Goal: Obtain resource: Obtain resource

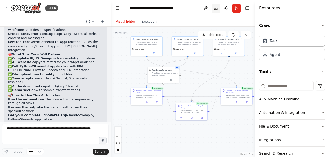
click at [216, 7] on button "Download" at bounding box center [215, 8] width 8 height 9
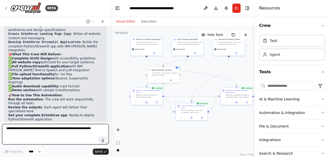
click at [70, 131] on textarea at bounding box center [55, 134] width 107 height 21
type textarea "**********"
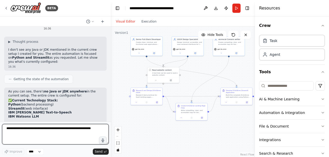
scroll to position [894, 0]
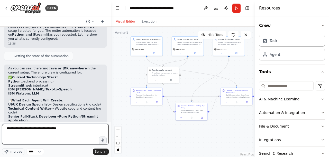
type textarea "**********"
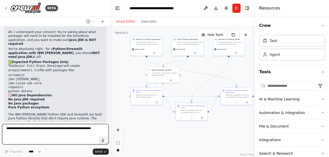
scroll to position [1072, 0]
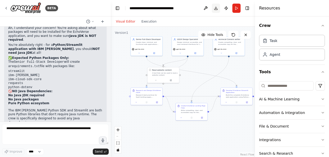
click at [217, 6] on button "Download" at bounding box center [215, 8] width 8 height 9
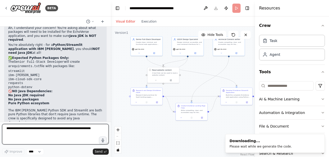
click at [55, 128] on textarea at bounding box center [55, 134] width 107 height 21
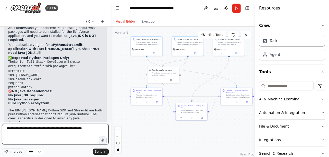
type textarea "**********"
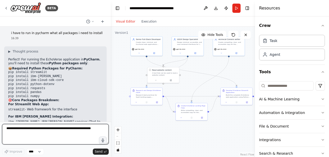
scroll to position [1271, 0]
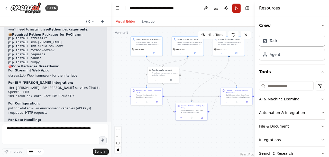
click at [237, 6] on button "Run" at bounding box center [236, 8] width 8 height 9
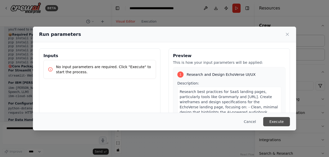
click at [274, 121] on button "Execute" at bounding box center [276, 121] width 27 height 9
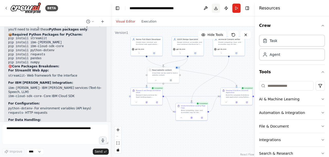
click at [216, 6] on button "Download" at bounding box center [215, 8] width 8 height 9
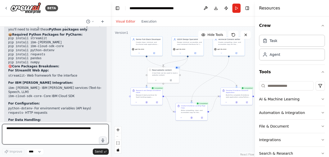
click at [47, 132] on textarea at bounding box center [55, 134] width 107 height 21
type textarea "**********"
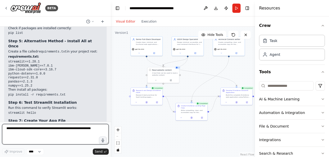
scroll to position [1585, 0]
type textarea "**********"
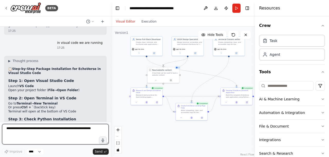
scroll to position [1765, 0]
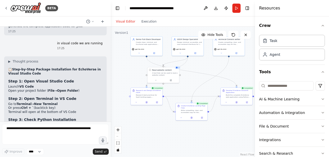
drag, startPoint x: 8, startPoint y: 62, endPoint x: 47, endPoint y: 62, distance: 38.8
copy code "pip install streamlit"
drag, startPoint x: 45, startPoint y: 65, endPoint x: 7, endPoint y: 66, distance: 38.0
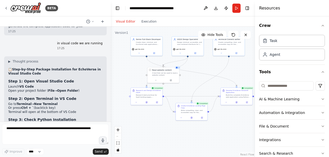
copy code "pip install ibm-watson"
drag, startPoint x: 58, startPoint y: 69, endPoint x: 8, endPoint y: 71, distance: 50.3
copy code "pip install ibm-cloud-sdk-core"
drag, startPoint x: 50, startPoint y: 73, endPoint x: 0, endPoint y: 73, distance: 50.3
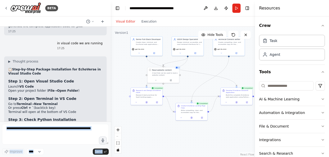
click at [0, 73] on div "BETA Here’s your updated website generation prompt with the technologies includ…" at bounding box center [55, 78] width 111 height 157
drag, startPoint x: 8, startPoint y: 74, endPoint x: 51, endPoint y: 74, distance: 42.9
copy code "pip install python-dotenv"
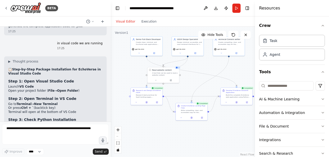
drag, startPoint x: 8, startPoint y: 78, endPoint x: 45, endPoint y: 77, distance: 36.5
copy code "pip install requests"
drag, startPoint x: 8, startPoint y: 81, endPoint x: 41, endPoint y: 81, distance: 32.6
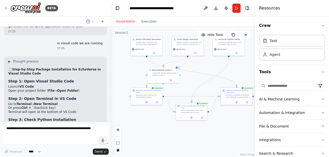
drag, startPoint x: 8, startPoint y: 82, endPoint x: 41, endPoint y: 81, distance: 32.4
copy code "pip install pandas"
drag, startPoint x: 9, startPoint y: 85, endPoint x: 38, endPoint y: 84, distance: 28.5
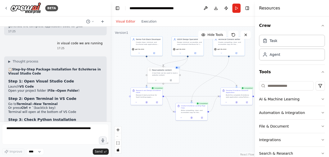
drag, startPoint x: 8, startPoint y: 84, endPoint x: 40, endPoint y: 85, distance: 31.8
copy code "pip install numpy"
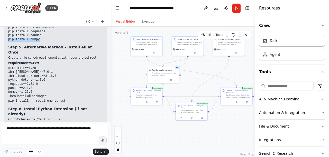
scroll to position [1911, 0]
